Goal: Information Seeking & Learning: Learn about a topic

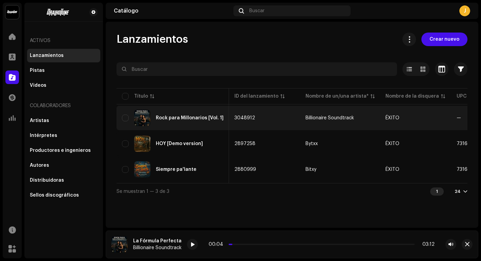
scroll to position [0, 19]
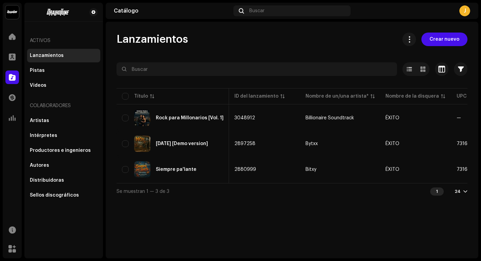
scroll to position [0, 158]
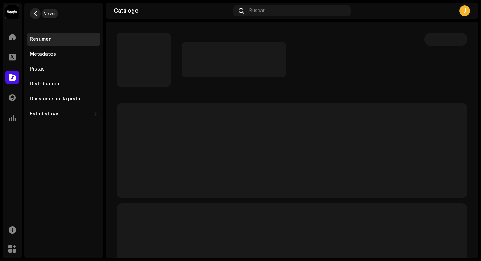
click at [34, 11] on span "button" at bounding box center [35, 13] width 5 height 5
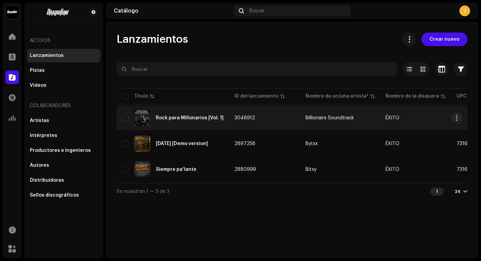
click at [185, 117] on div "Rock para Millonarios [Vol. 1]" at bounding box center [190, 118] width 68 height 5
